Goal: Task Accomplishment & Management: Manage account settings

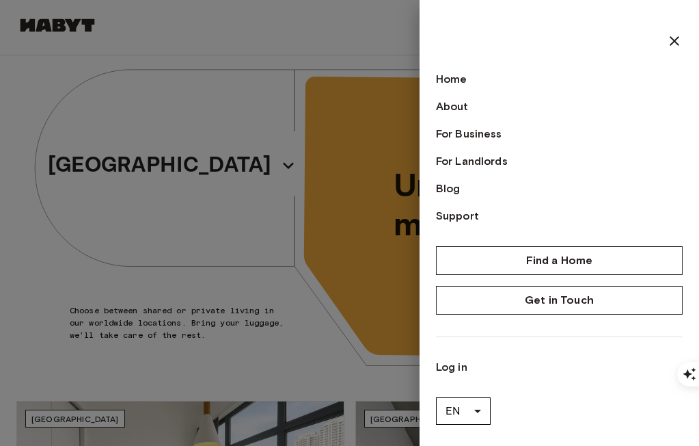
scroll to position [31, 0]
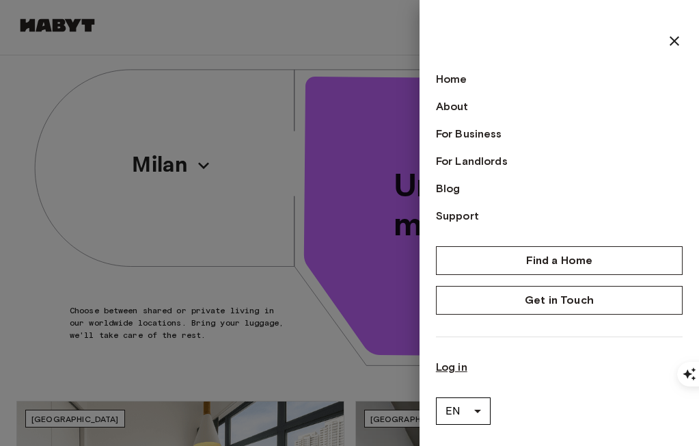
click at [447, 370] on link "Log in" at bounding box center [559, 367] width 247 height 16
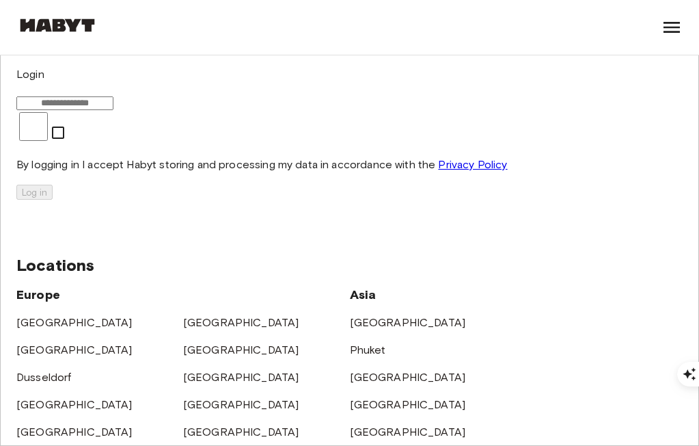
click at [113, 110] on input "email" at bounding box center [64, 103] width 97 height 14
type input "**********"
click at [53, 200] on button "Log in" at bounding box center [34, 192] width 36 height 15
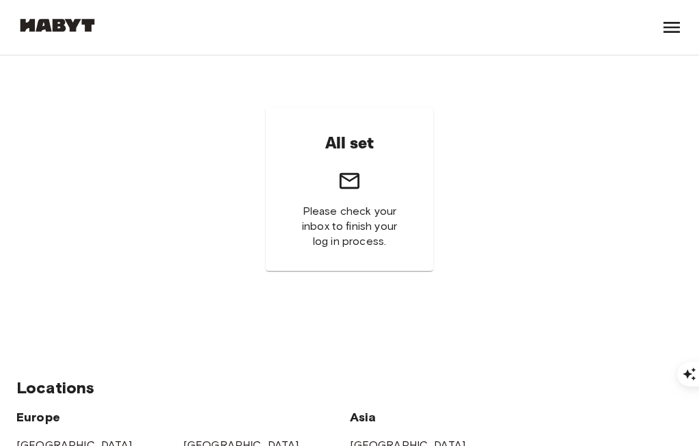
scroll to position [31, 0]
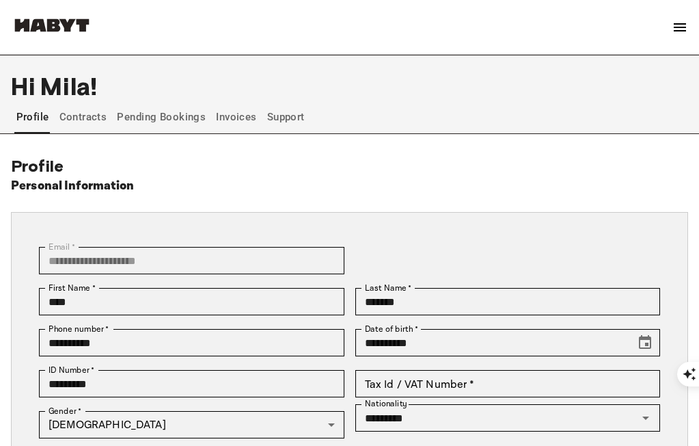
scroll to position [31, 0]
click at [85, 116] on button "Contracts" at bounding box center [82, 116] width 51 height 33
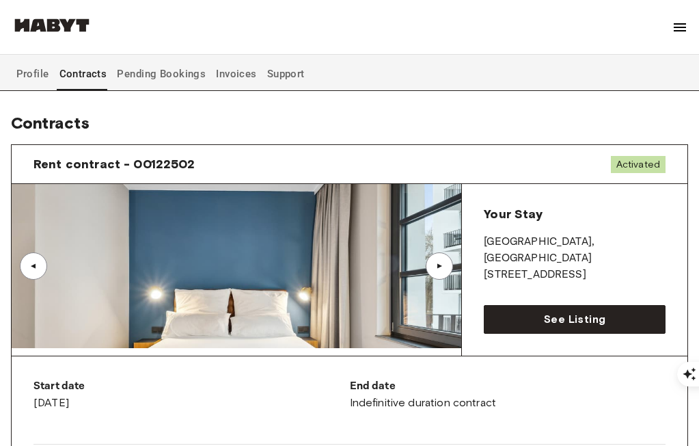
scroll to position [25, 0]
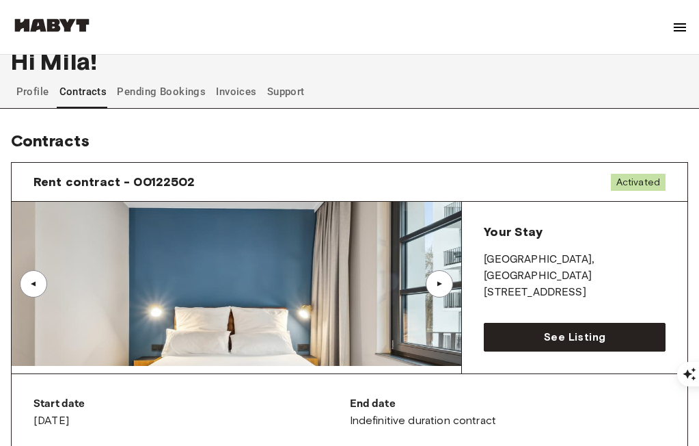
click at [134, 90] on button "Pending Bookings" at bounding box center [162, 91] width 92 height 33
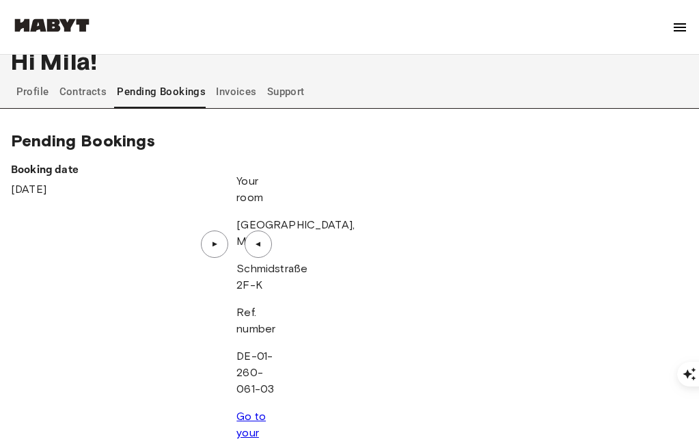
click at [230, 93] on button "Invoices" at bounding box center [237, 91] width 44 height 33
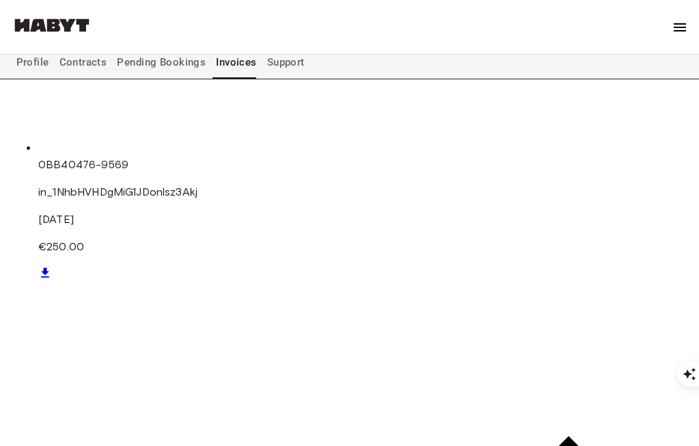
scroll to position [705, 0]
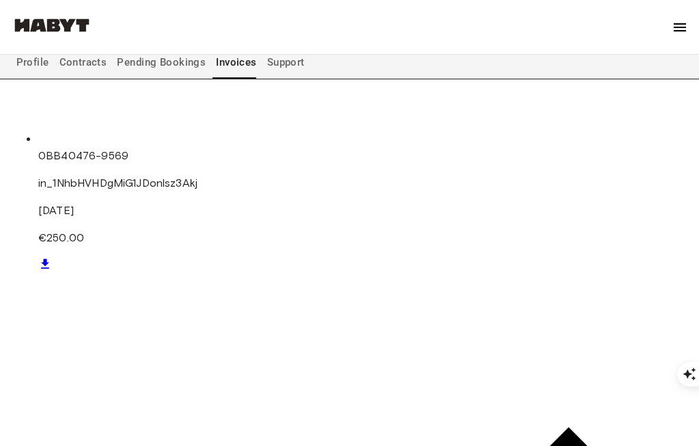
type textarea "********"
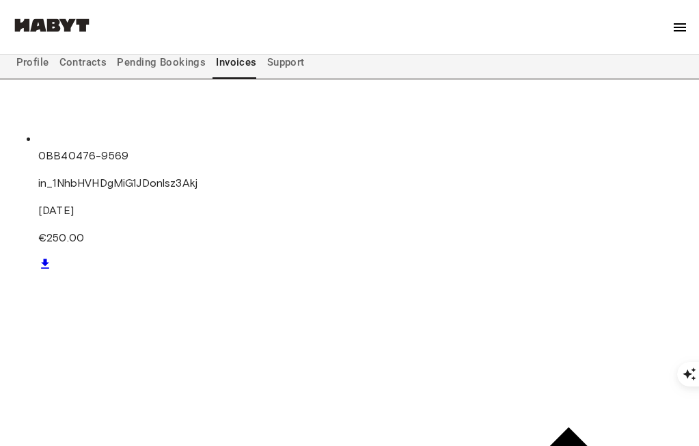
drag, startPoint x: 59, startPoint y: 338, endPoint x: 152, endPoint y: 338, distance: 92.3
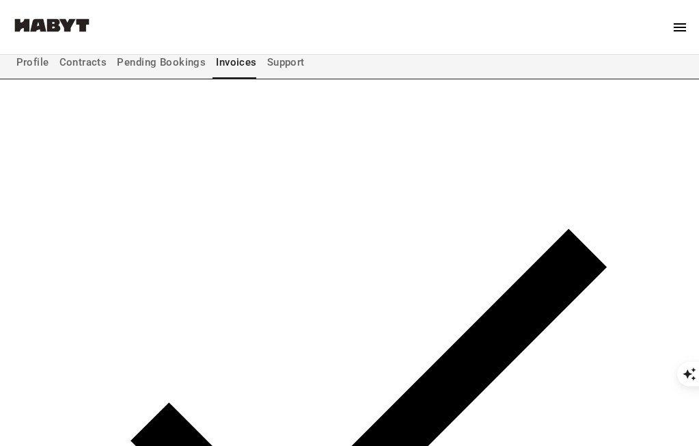
scroll to position [889, 0]
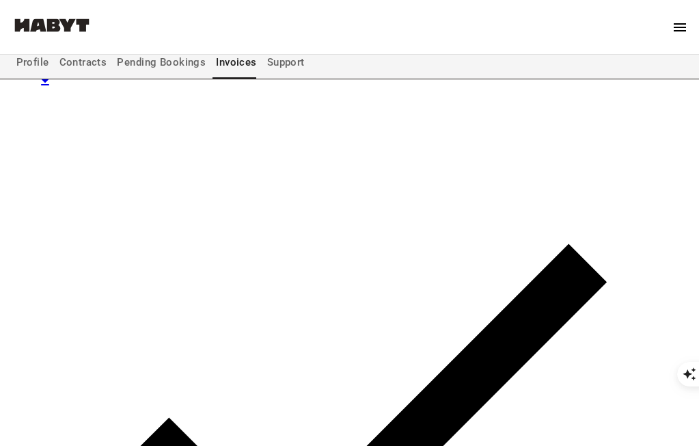
click at [150, 64] on button "Pending Bookings" at bounding box center [162, 62] width 92 height 33
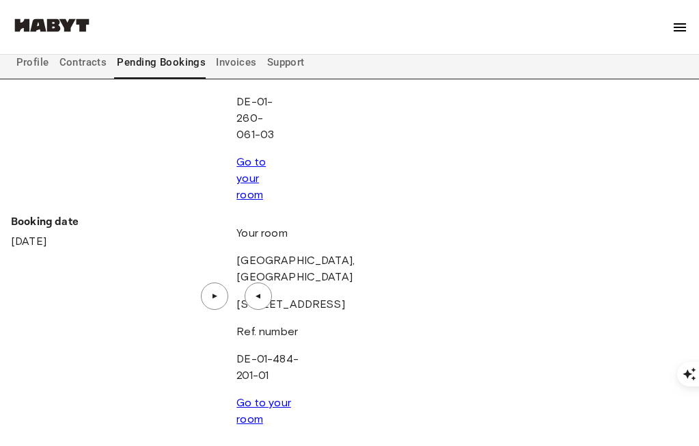
scroll to position [256, 0]
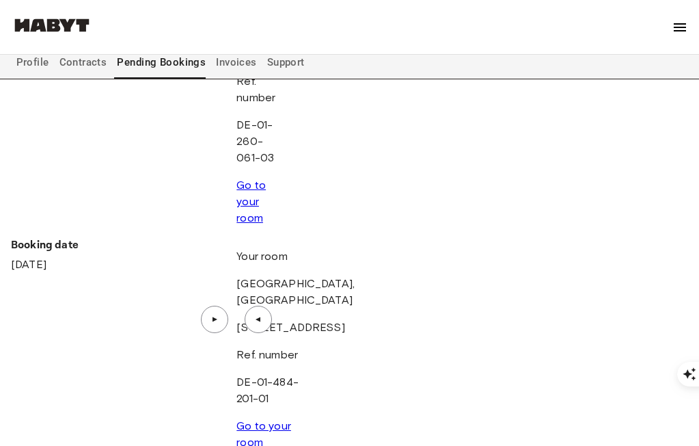
click at [83, 55] on button "Contracts" at bounding box center [82, 62] width 51 height 33
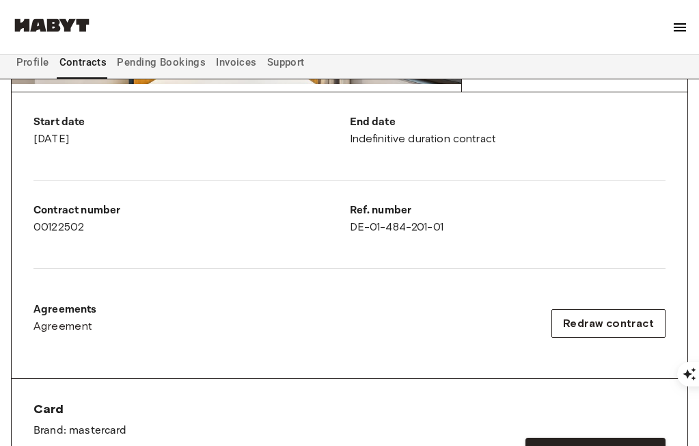
scroll to position [335, 0]
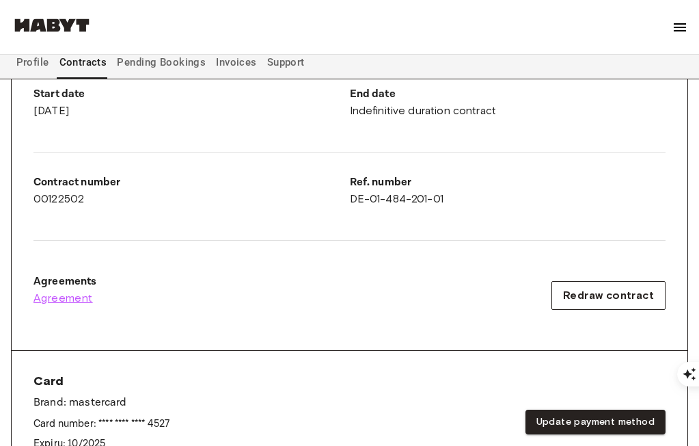
click at [55, 290] on span "Agreement" at bounding box center [62, 298] width 59 height 16
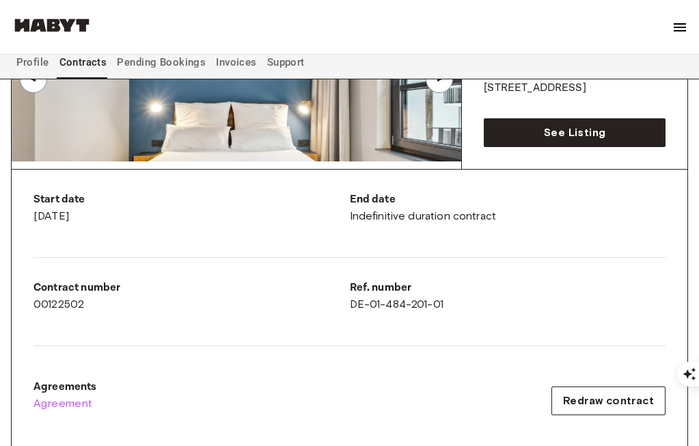
scroll to position [0, 0]
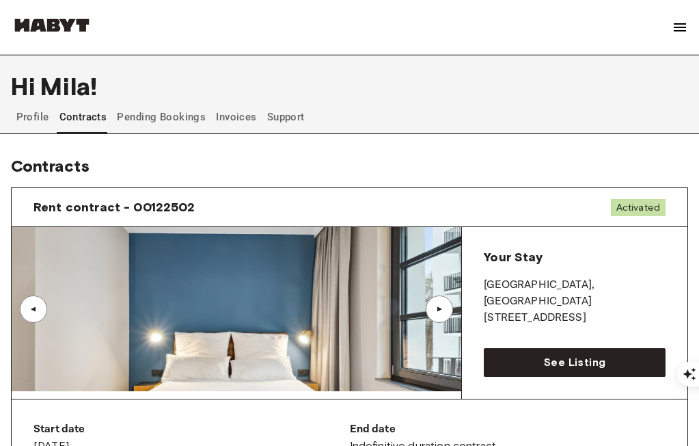
click at [232, 109] on button "Invoices" at bounding box center [237, 116] width 44 height 33
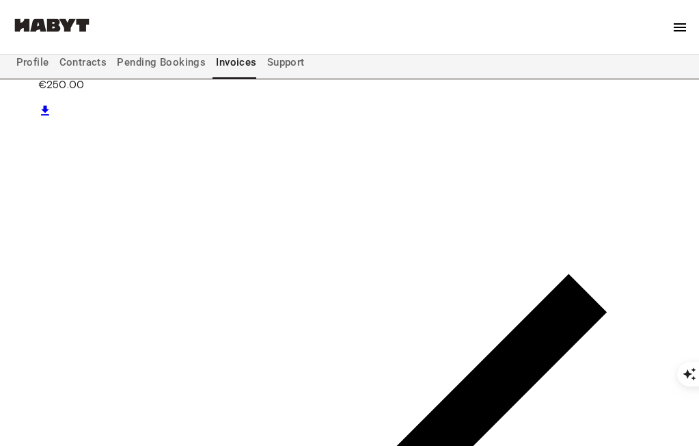
scroll to position [856, 0]
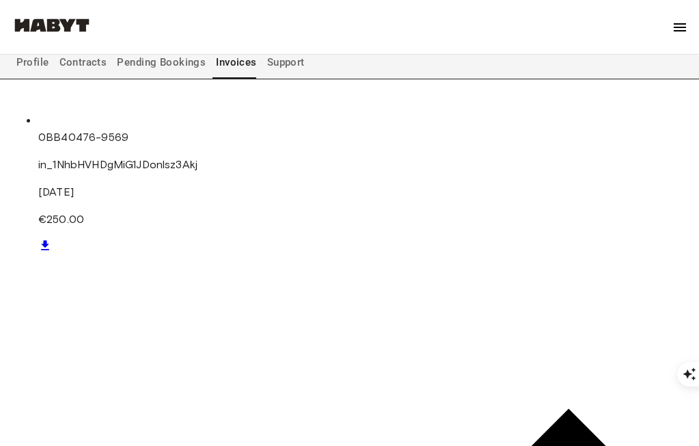
scroll to position [747, 0]
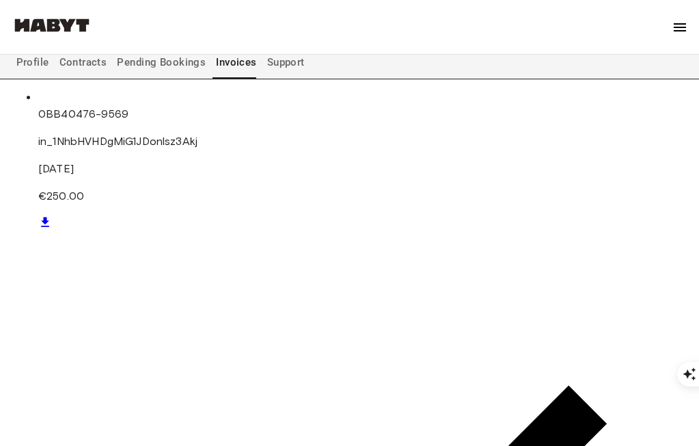
drag, startPoint x: 59, startPoint y: 297, endPoint x: 242, endPoint y: 307, distance: 183.4
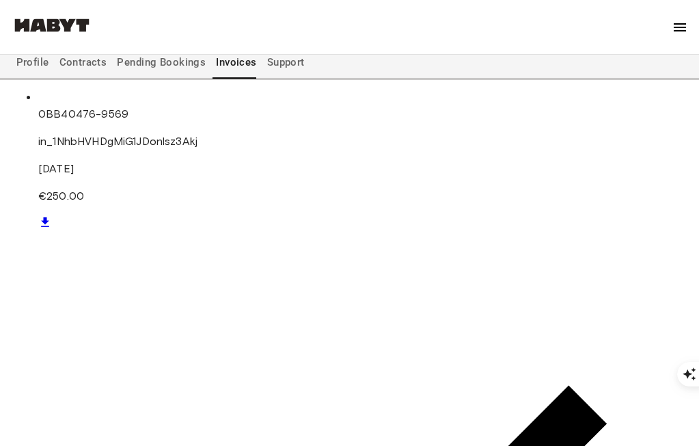
drag, startPoint x: 671, startPoint y: 303, endPoint x: 586, endPoint y: 297, distance: 85.0
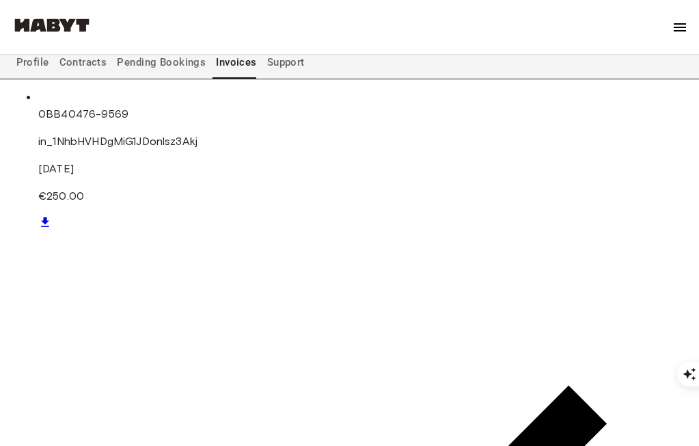
drag, startPoint x: 42, startPoint y: 240, endPoint x: 182, endPoint y: 254, distance: 140.1
drag, startPoint x: 208, startPoint y: 252, endPoint x: 62, endPoint y: 237, distance: 147.7
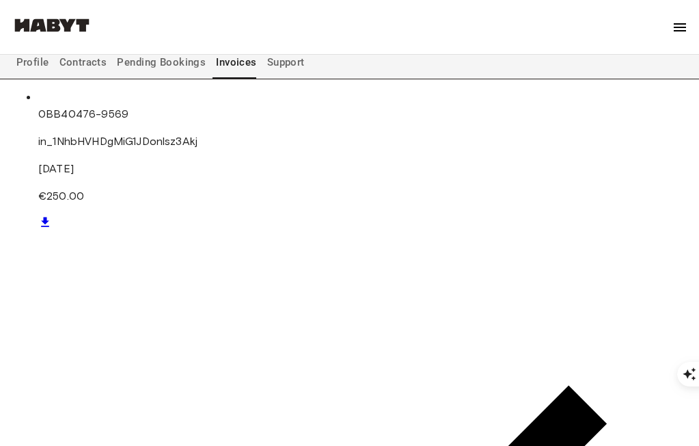
drag, startPoint x: 193, startPoint y: 193, endPoint x: 85, endPoint y: 167, distance: 111.7
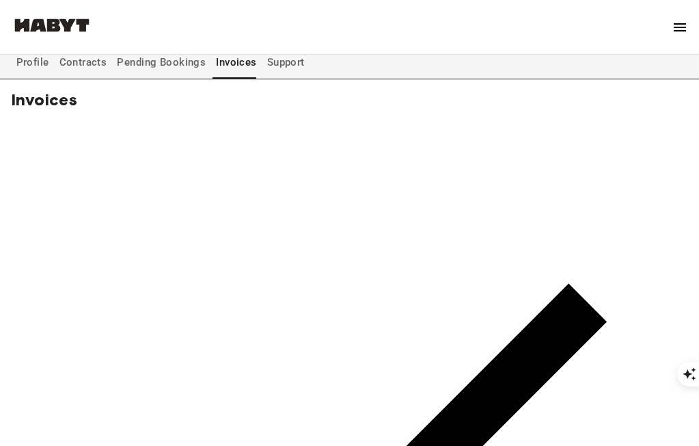
scroll to position [46, 0]
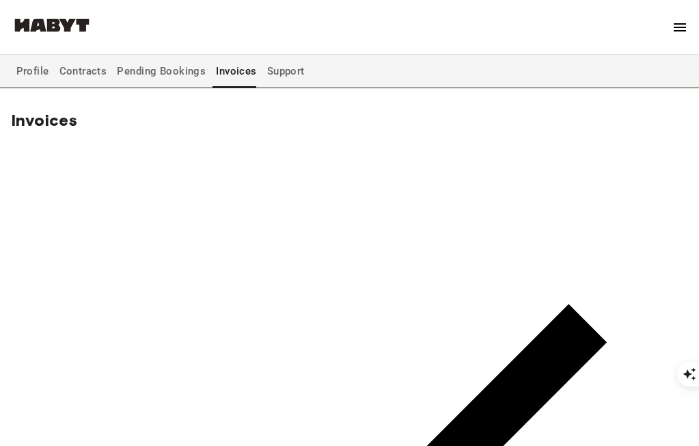
click at [131, 73] on button "Pending Bookings" at bounding box center [162, 71] width 92 height 33
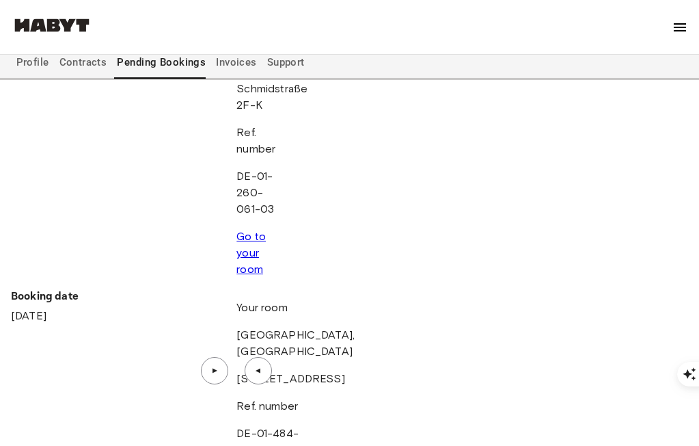
scroll to position [208, 0]
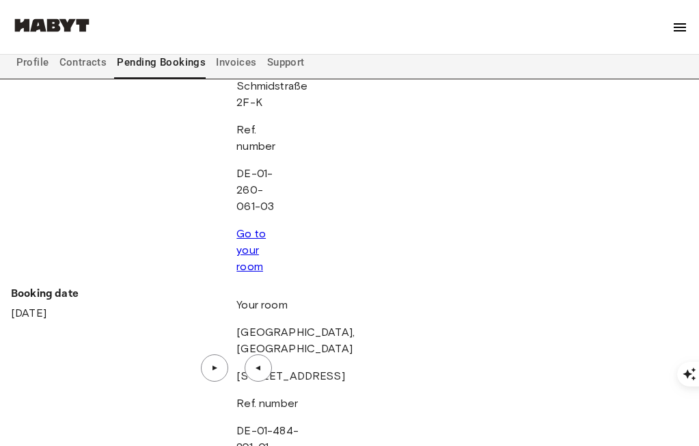
click at [315, 297] on p "Your room" at bounding box center [275, 305] width 79 height 16
